Goal: Find specific page/section: Find specific page/section

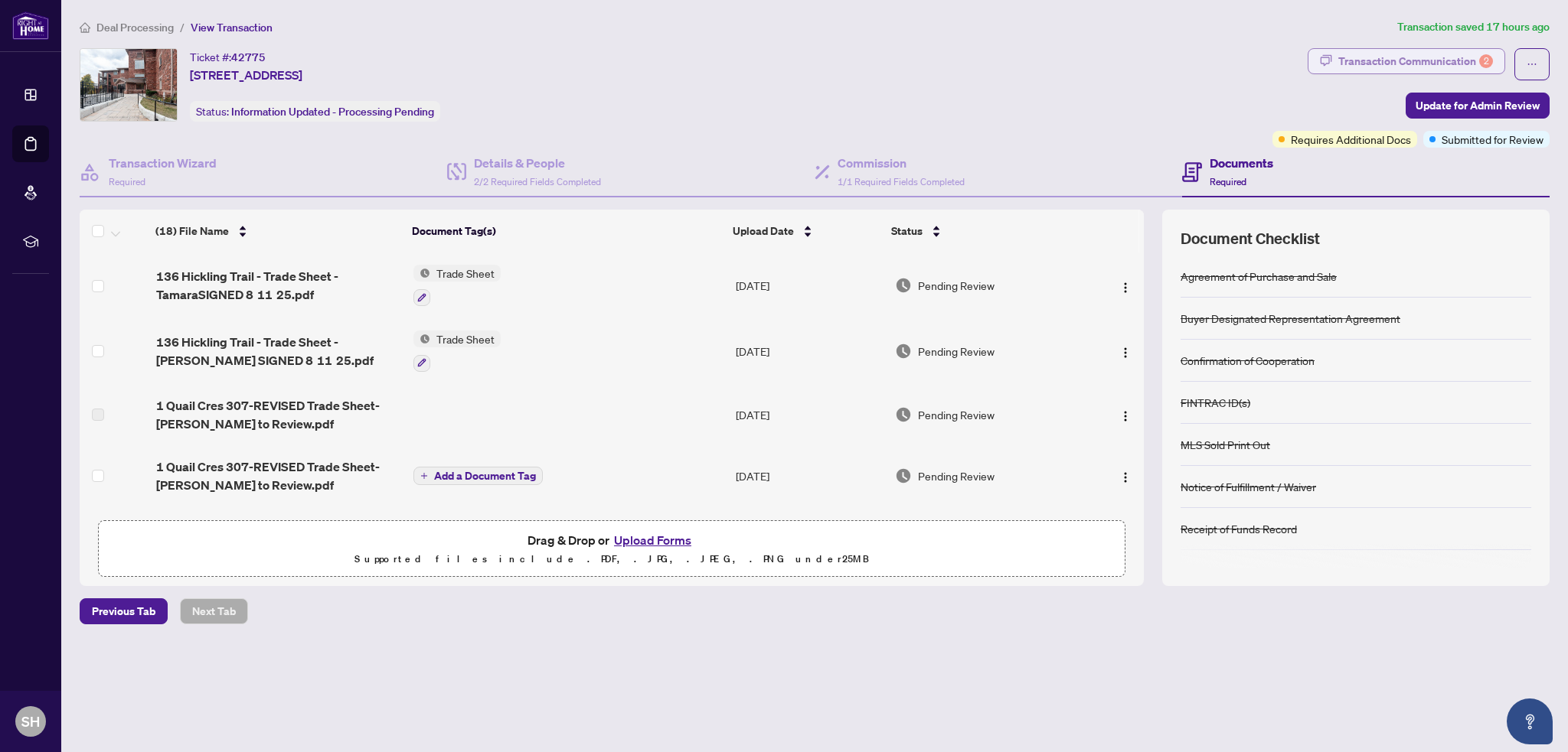
click at [1472, 57] on div "Transaction Communication 2" at bounding box center [1415, 61] width 155 height 25
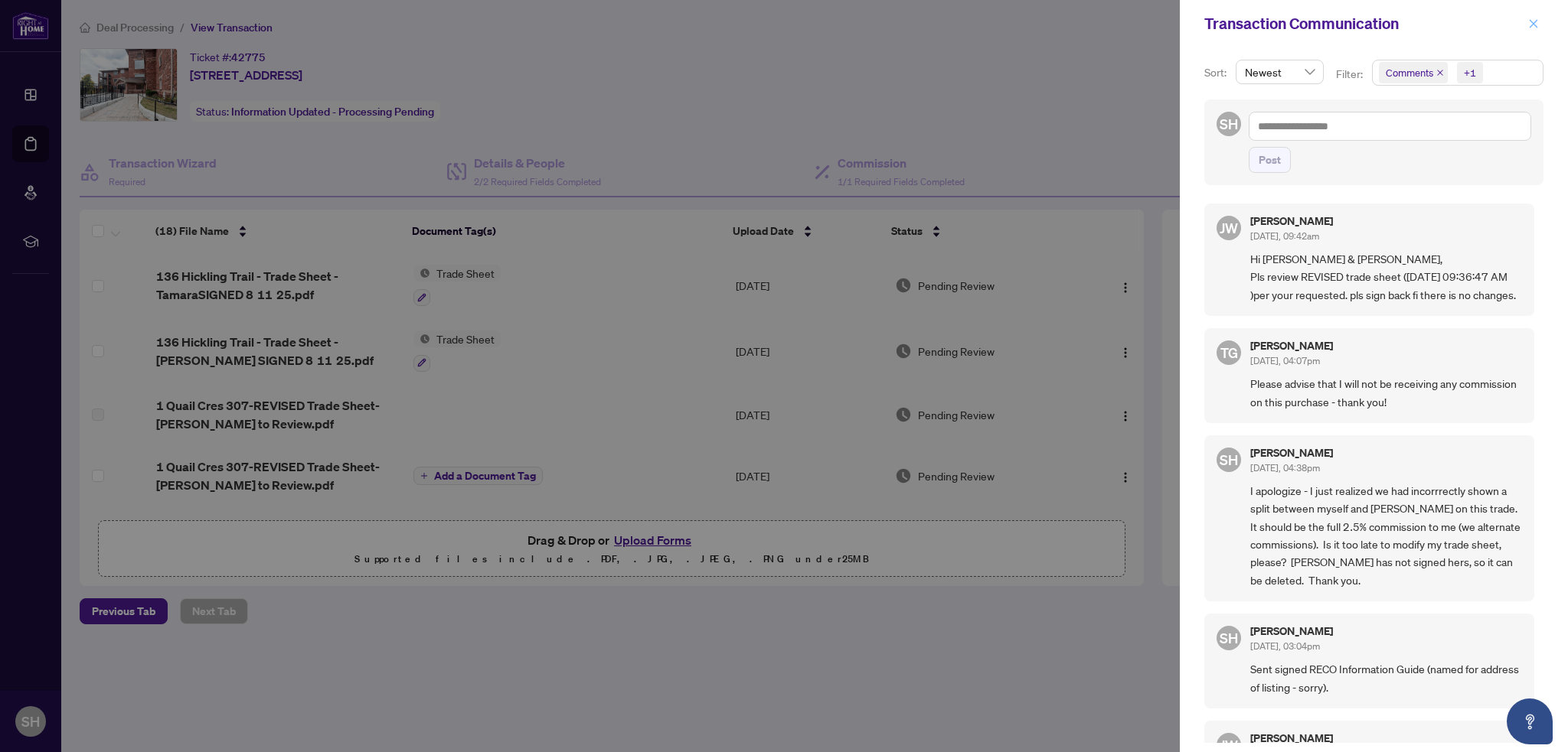
click at [1536, 29] on icon "close" at bounding box center [1534, 24] width 11 height 11
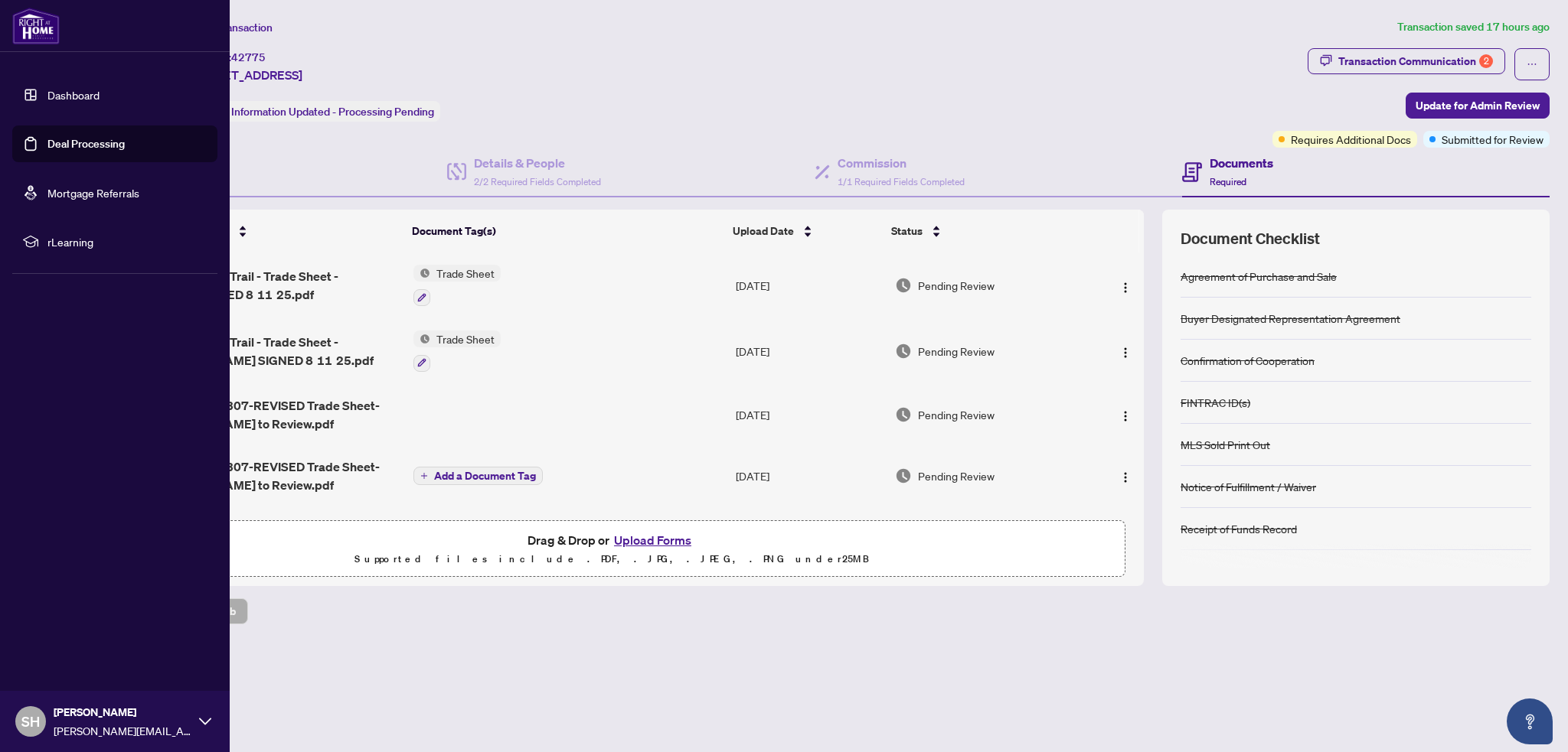
click at [47, 141] on link "Deal Processing" at bounding box center [86, 144] width 77 height 14
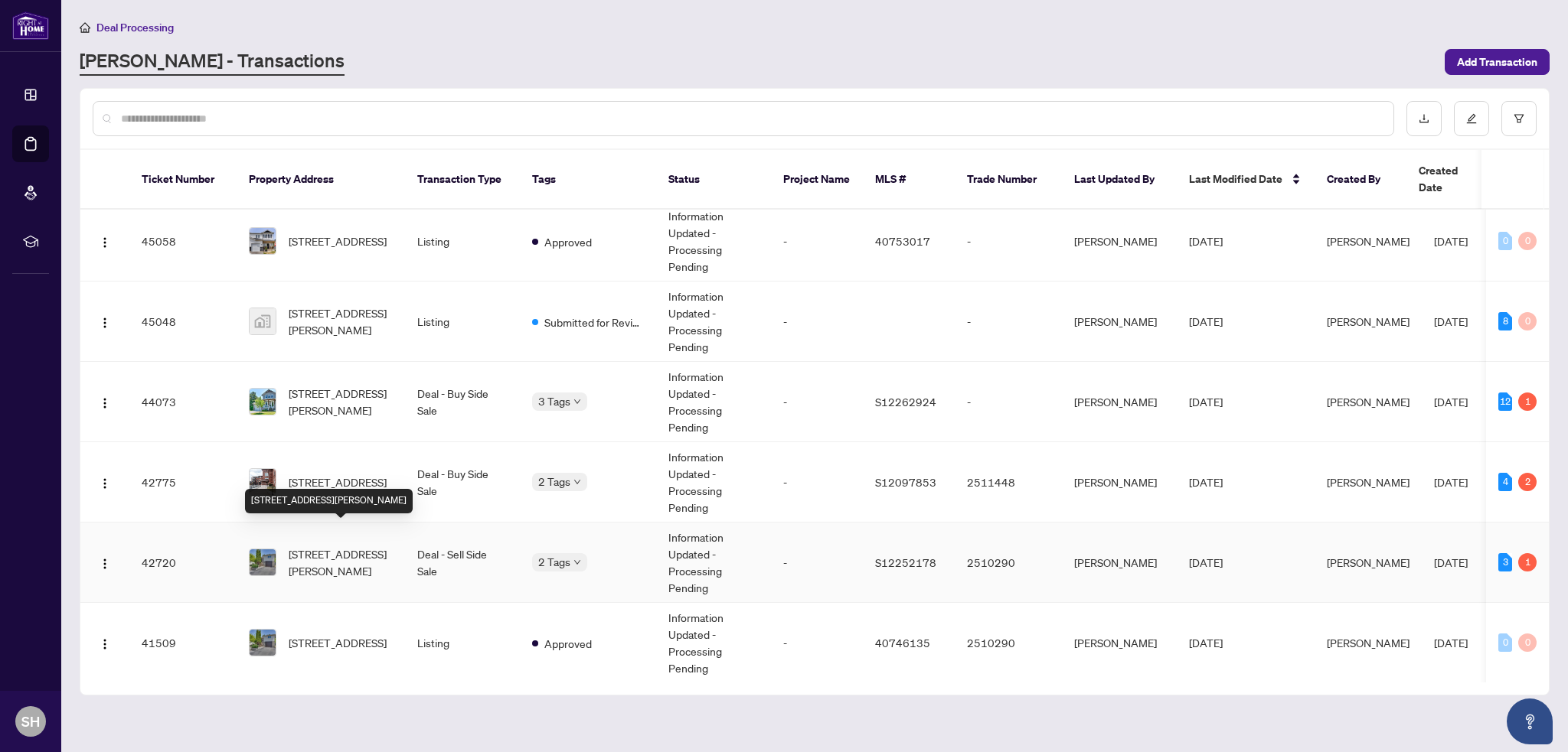
scroll to position [12, 0]
click at [340, 545] on span "[STREET_ADDRESS][PERSON_NAME]" at bounding box center [341, 562] width 104 height 33
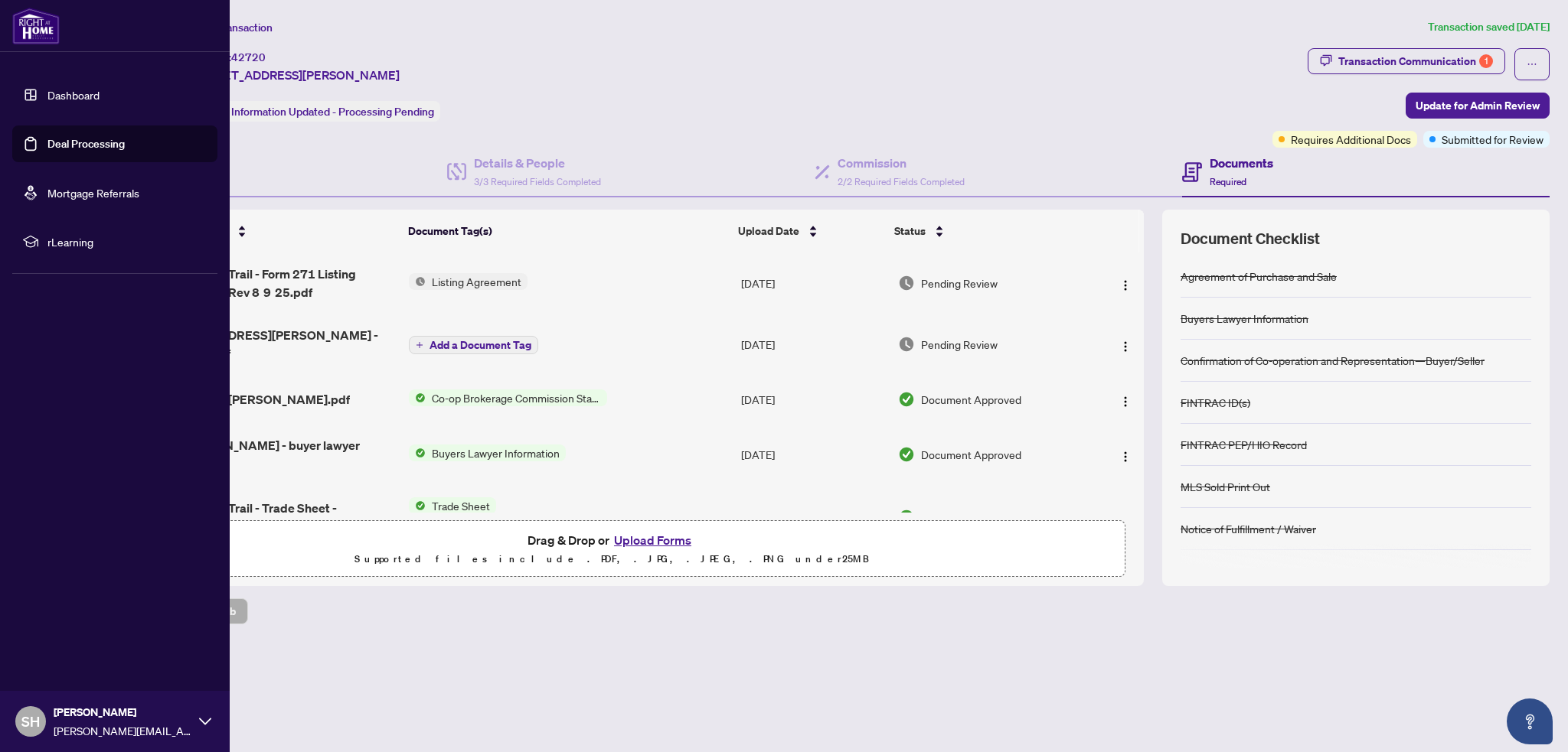
click at [47, 137] on link "Deal Processing" at bounding box center [86, 144] width 77 height 14
